Goal: Information Seeking & Learning: Learn about a topic

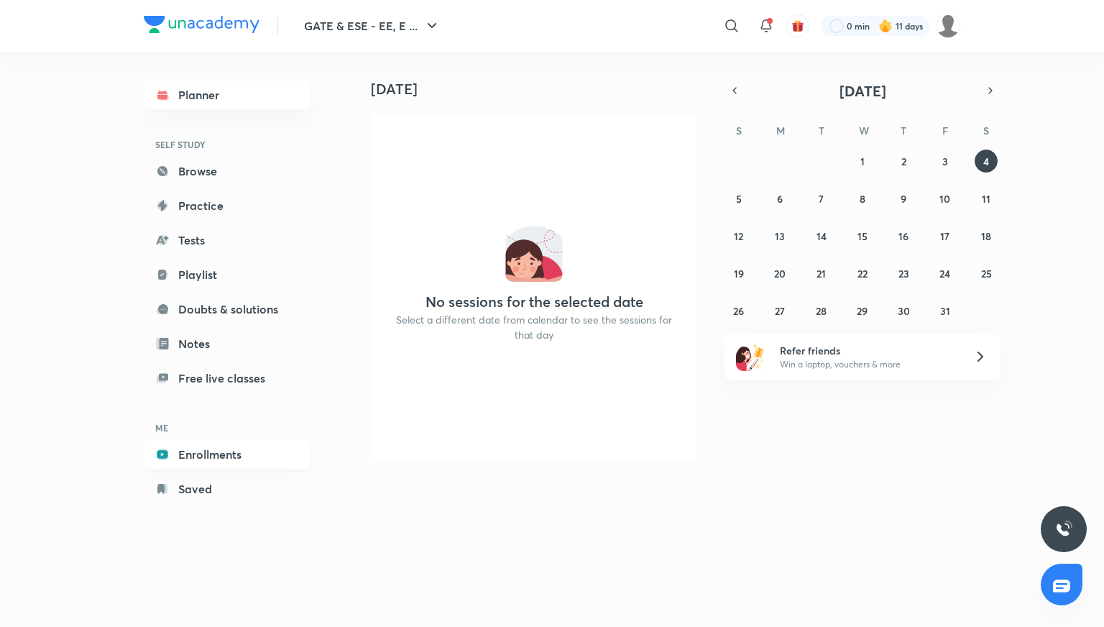
click at [210, 456] on link "Enrollments" at bounding box center [227, 454] width 167 height 29
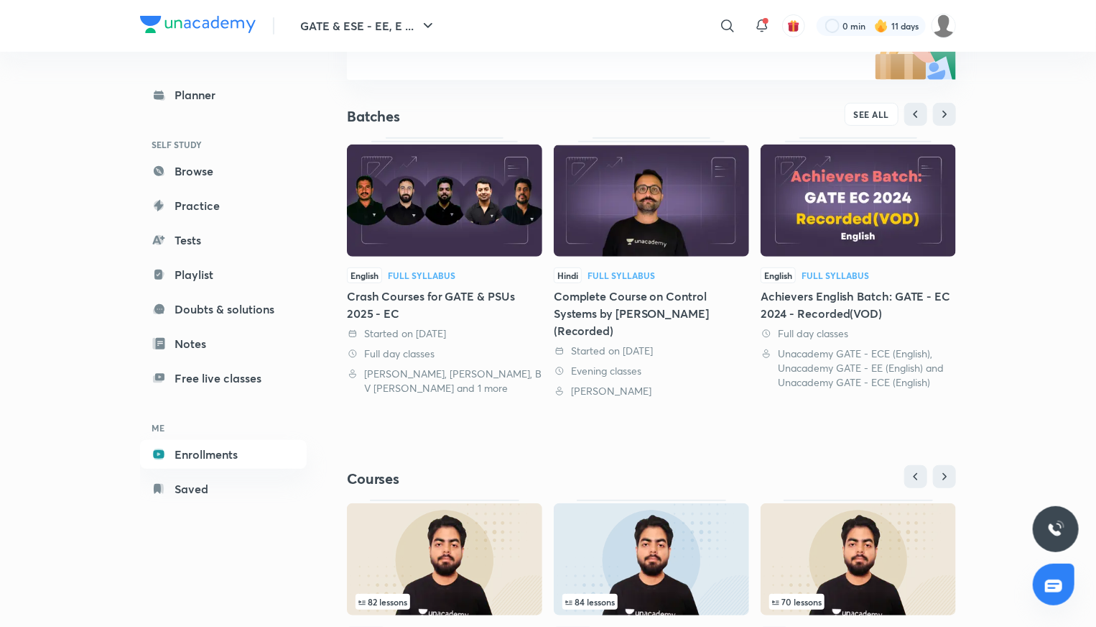
scroll to position [381, 0]
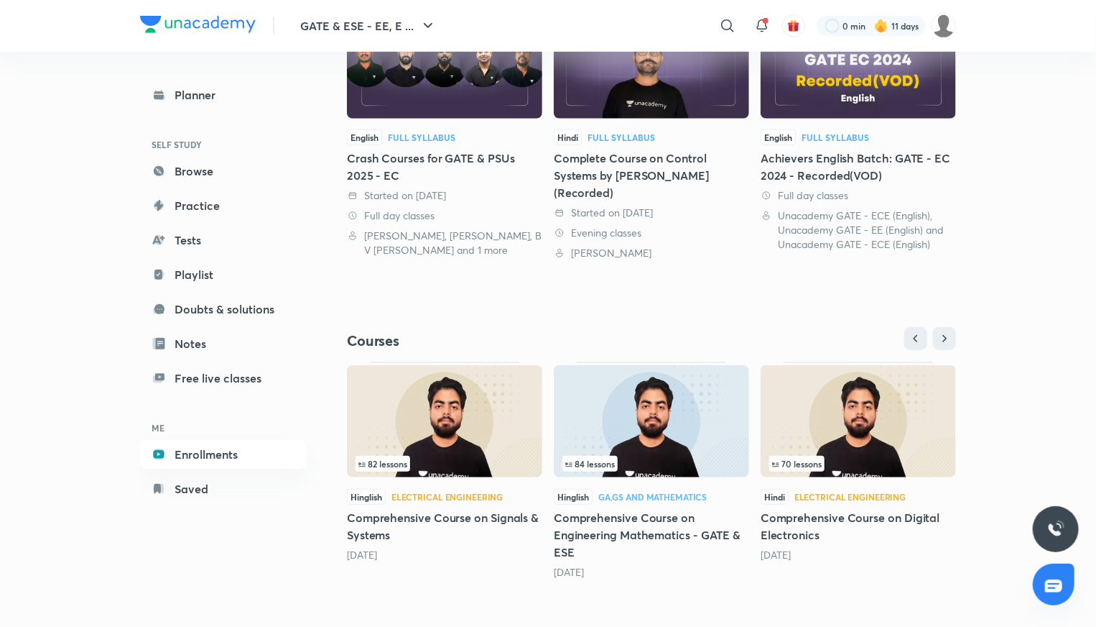
click at [785, 518] on h5 "Comprehensive Course on Digital Electronics" at bounding box center [858, 526] width 195 height 34
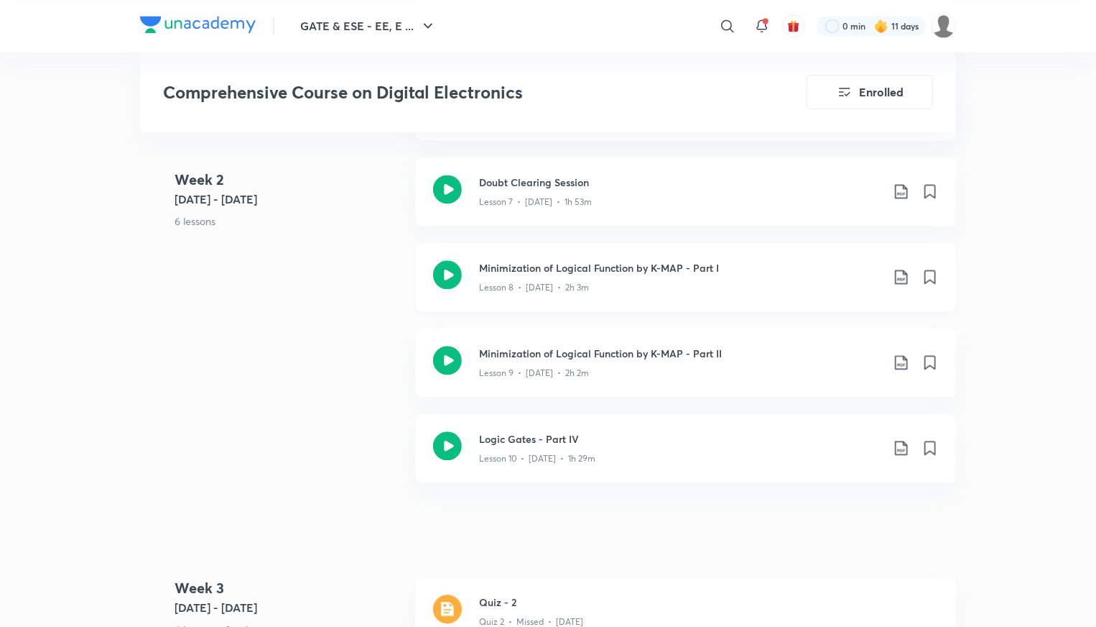
scroll to position [1509, 0]
click at [680, 348] on h3 "Minimization of Logical Function by K-MAP - Part II" at bounding box center [680, 351] width 402 height 15
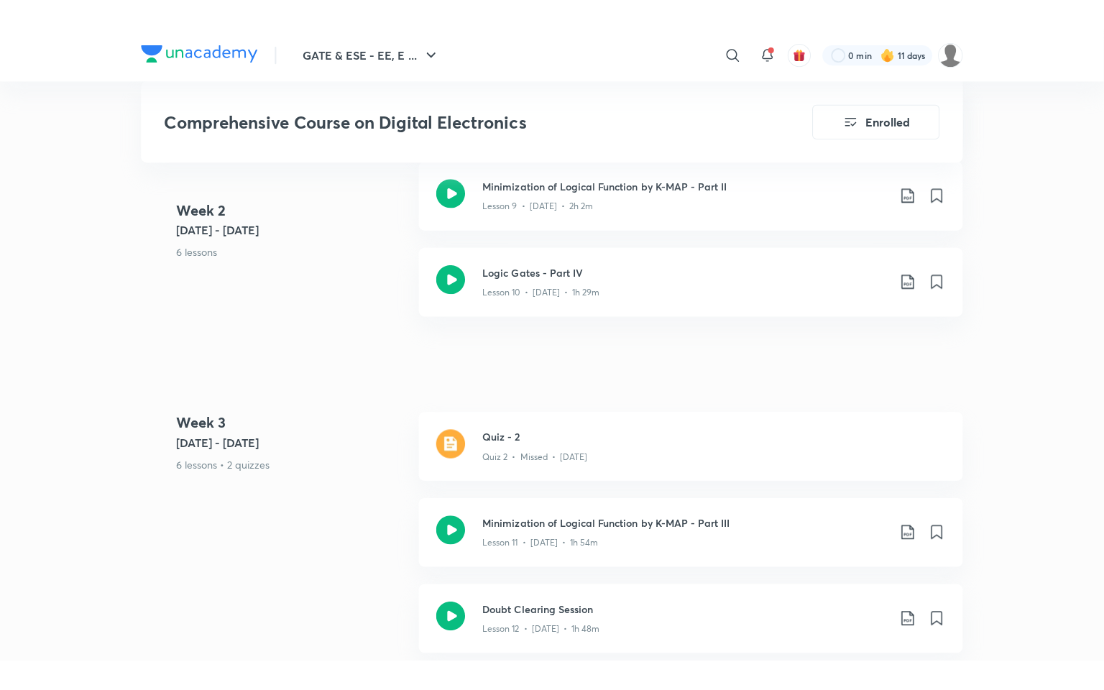
scroll to position [1796, 0]
